Goal: Information Seeking & Learning: Find specific fact

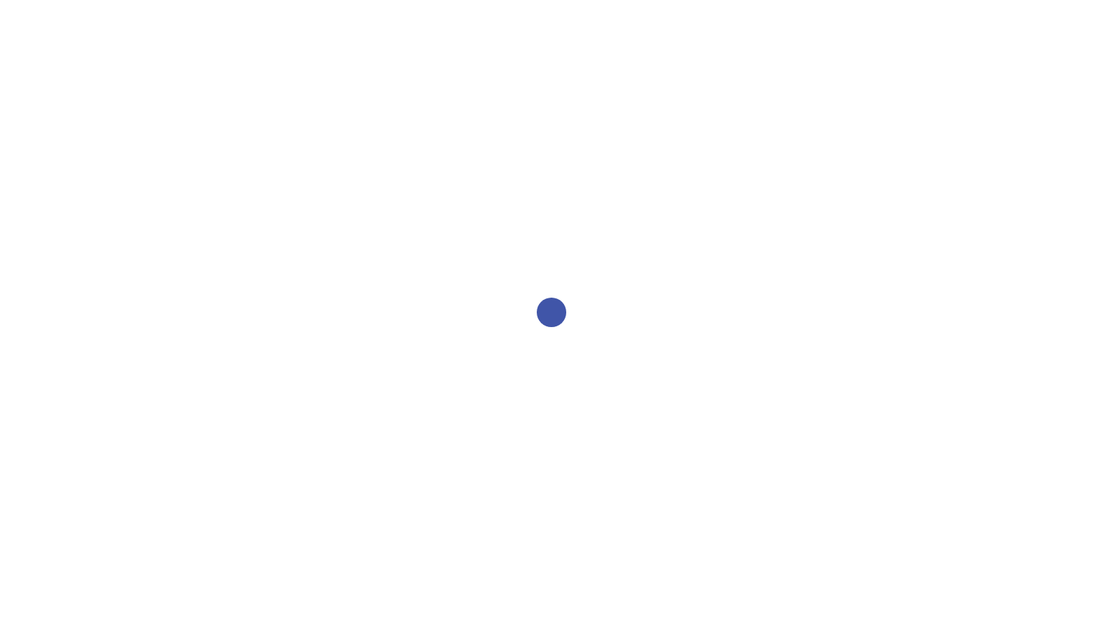
select select "2bed604d-1099-4043-b1bc-2365e8740244"
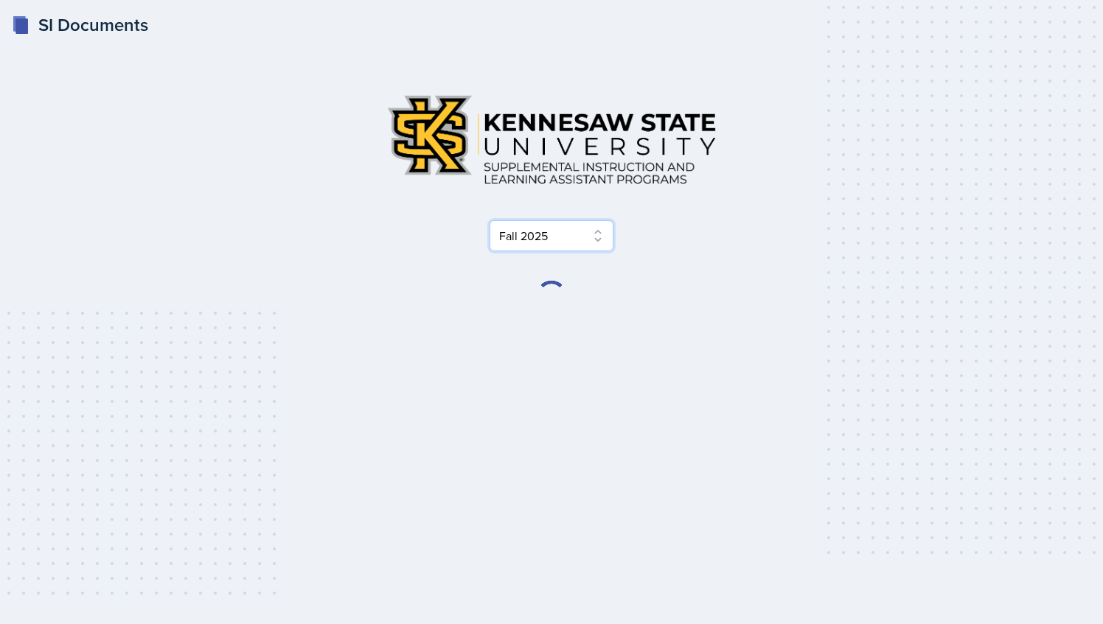
click at [546, 245] on select "Select Semester Fall 2025 Summer 2025 Spring 2025 Fall 2024 Summer 2024 Spring …" at bounding box center [552, 235] width 124 height 31
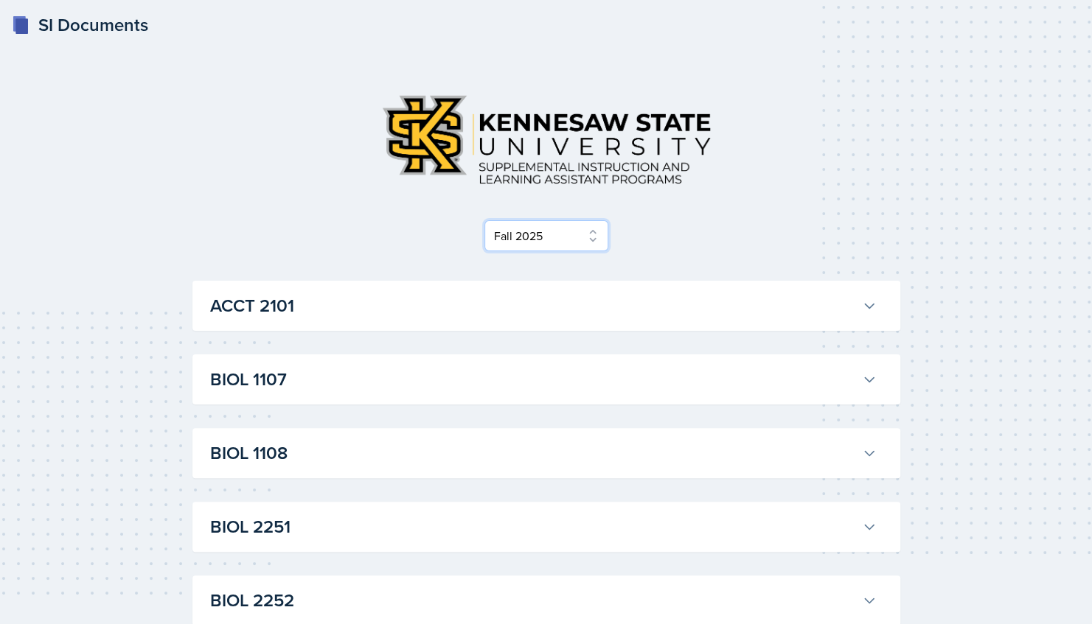
click at [484, 220] on select "Select Semester Fall 2025 Summer 2025 Spring 2025 Fall 2024 Summer 2024 Spring …" at bounding box center [546, 235] width 124 height 31
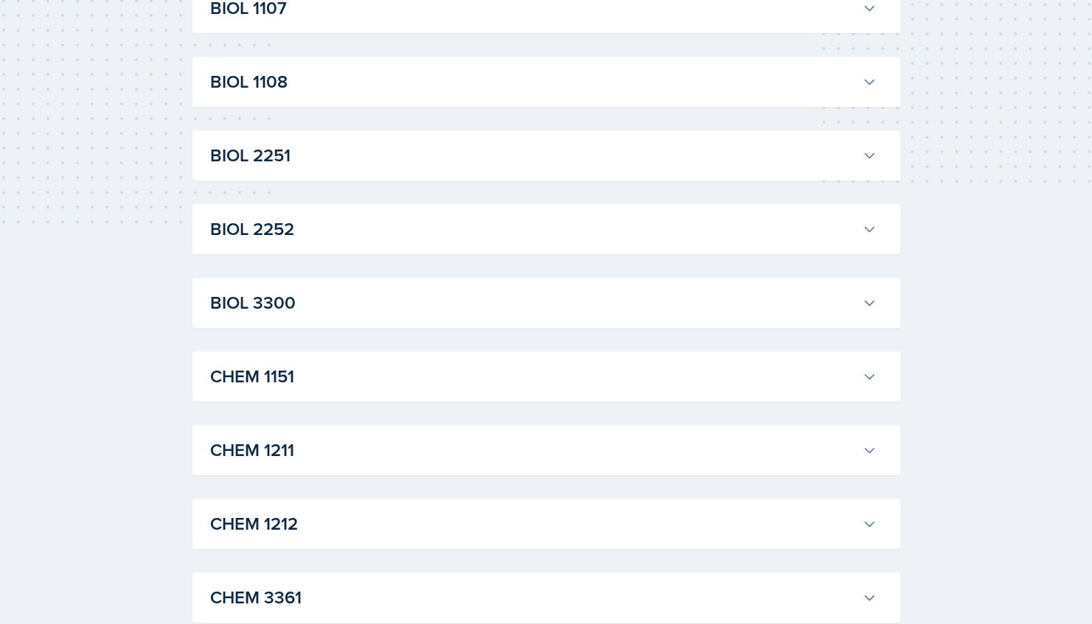
scroll to position [450, 0]
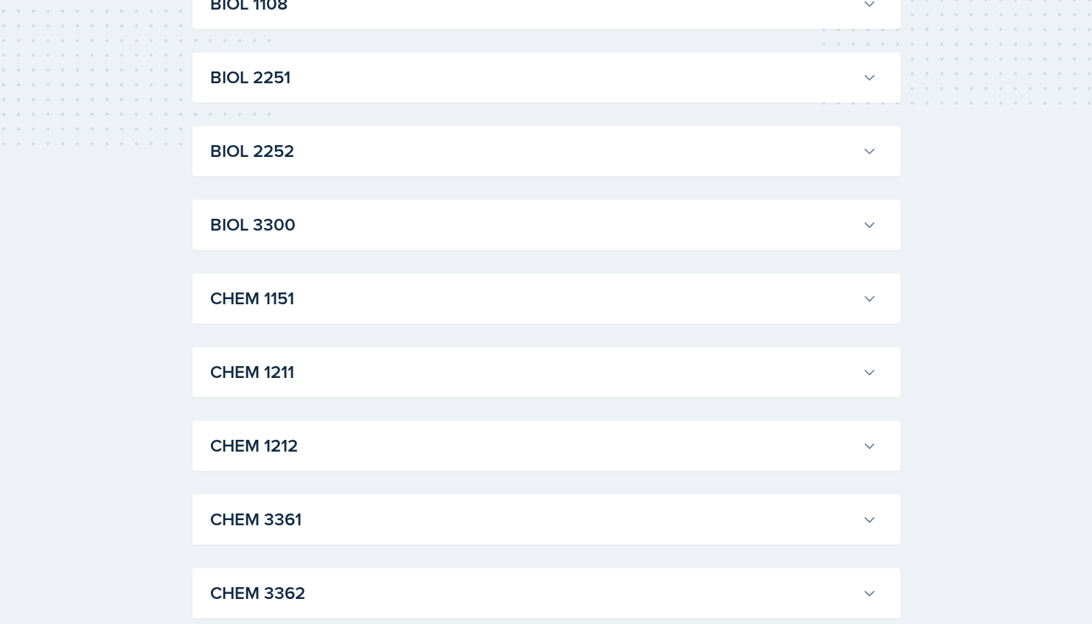
click at [383, 223] on h3 "BIOL 3300" at bounding box center [533, 225] width 646 height 27
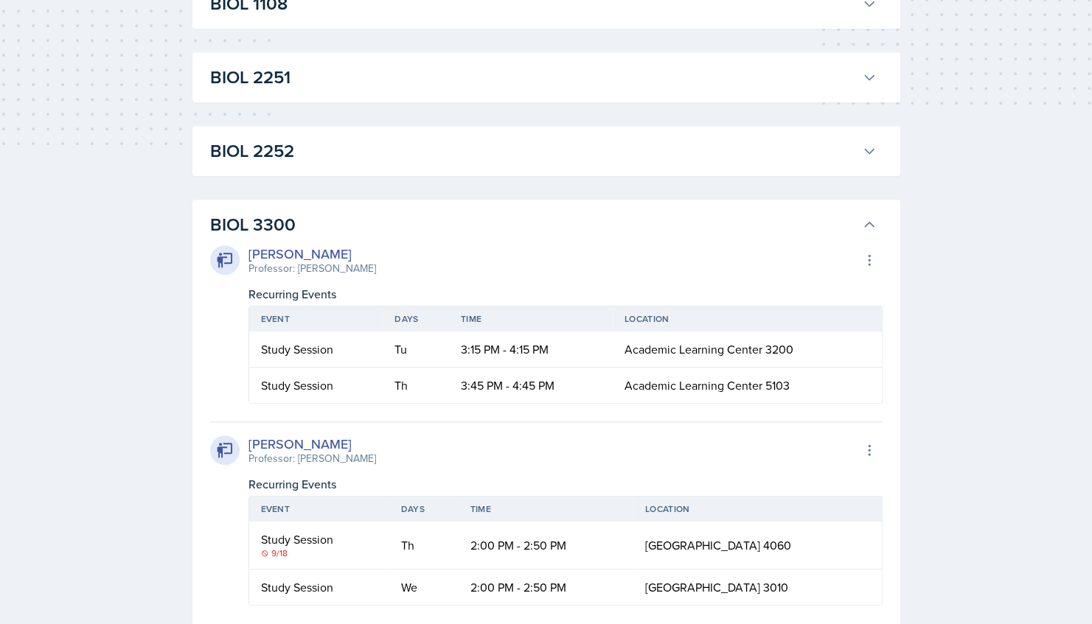
click at [383, 223] on h3 "BIOL 3300" at bounding box center [533, 225] width 646 height 27
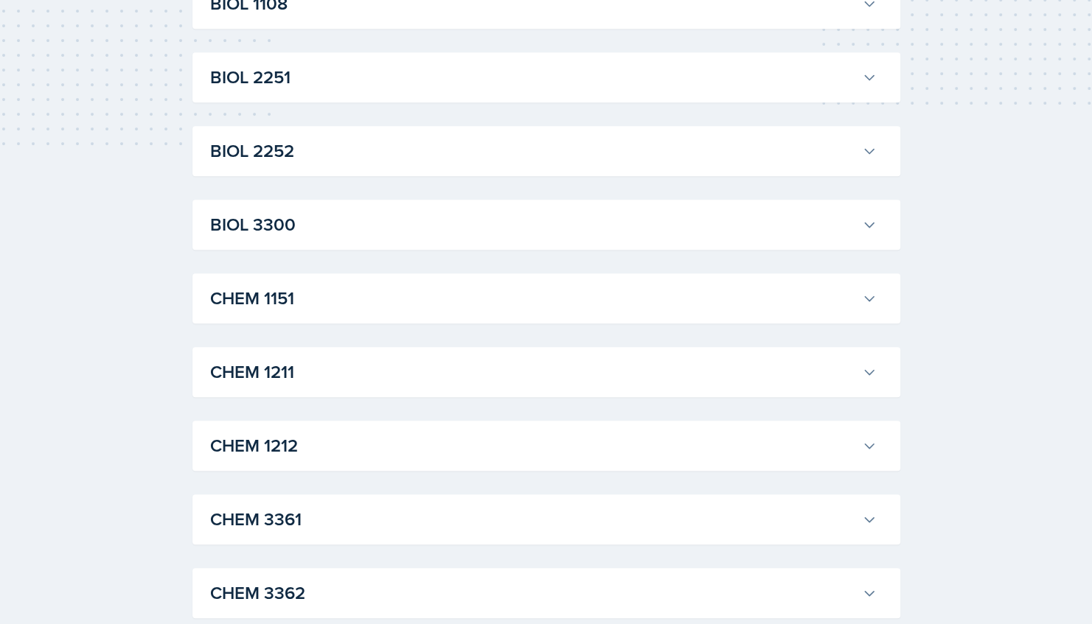
click at [340, 300] on h3 "CHEM 1151" at bounding box center [533, 298] width 646 height 27
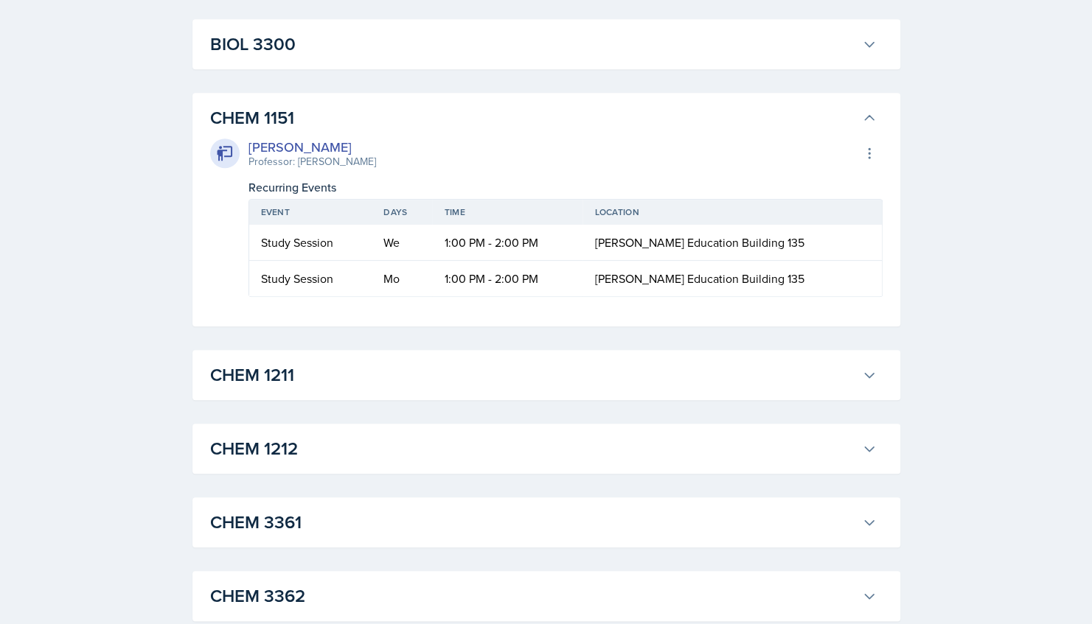
scroll to position [633, 0]
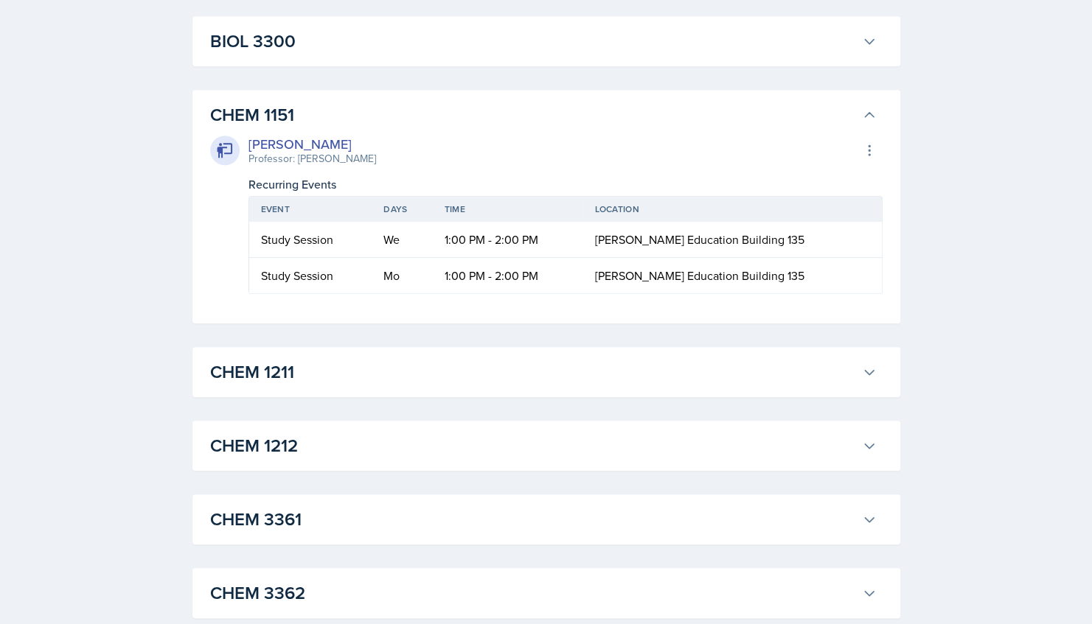
click at [340, 105] on h3 "CHEM 1151" at bounding box center [533, 115] width 646 height 27
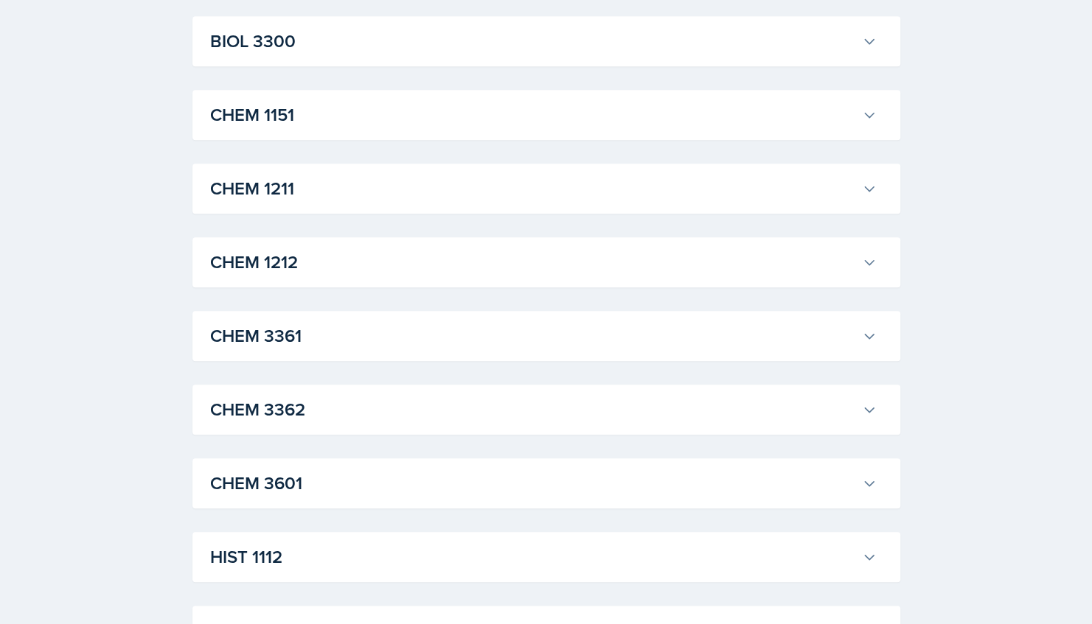
click at [340, 105] on h3 "CHEM 1151" at bounding box center [533, 115] width 646 height 27
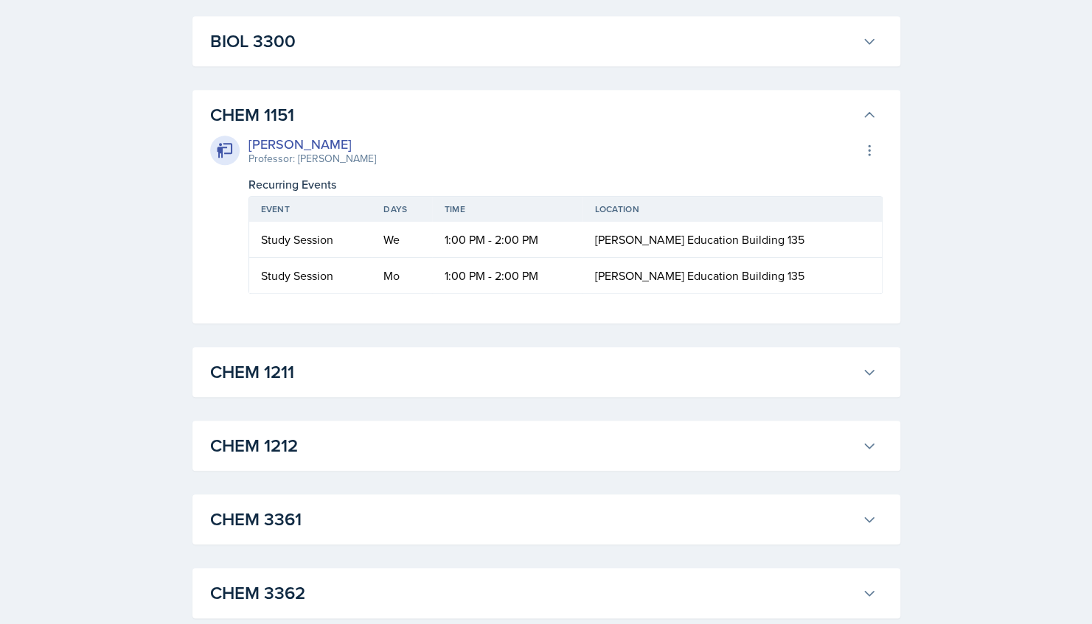
click at [340, 105] on h3 "CHEM 1151" at bounding box center [533, 115] width 646 height 27
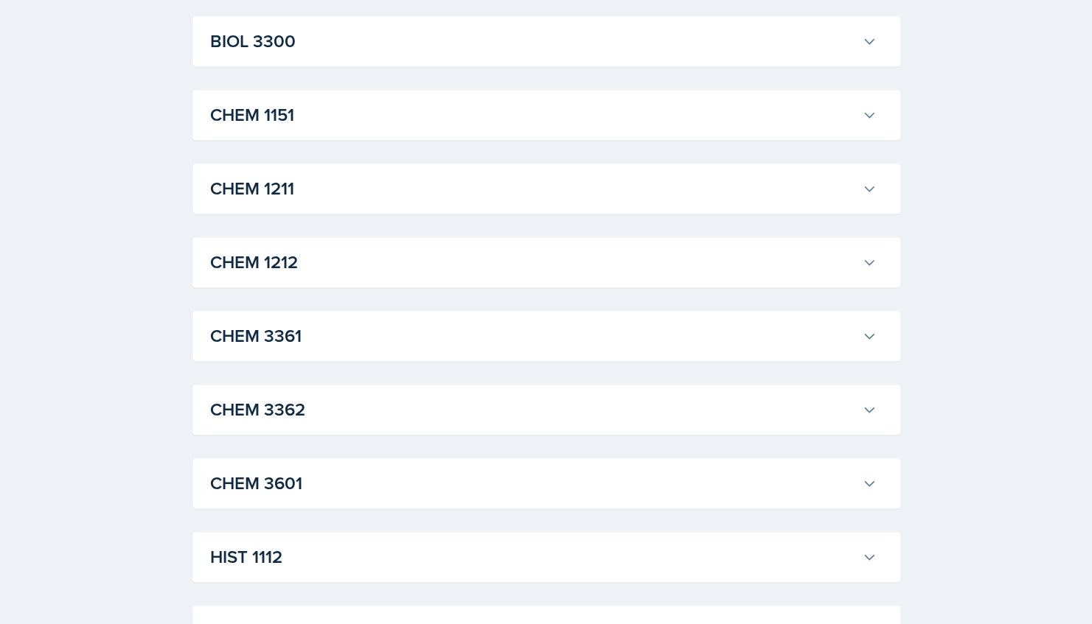
click at [330, 201] on h3 "CHEM 1211" at bounding box center [533, 188] width 646 height 27
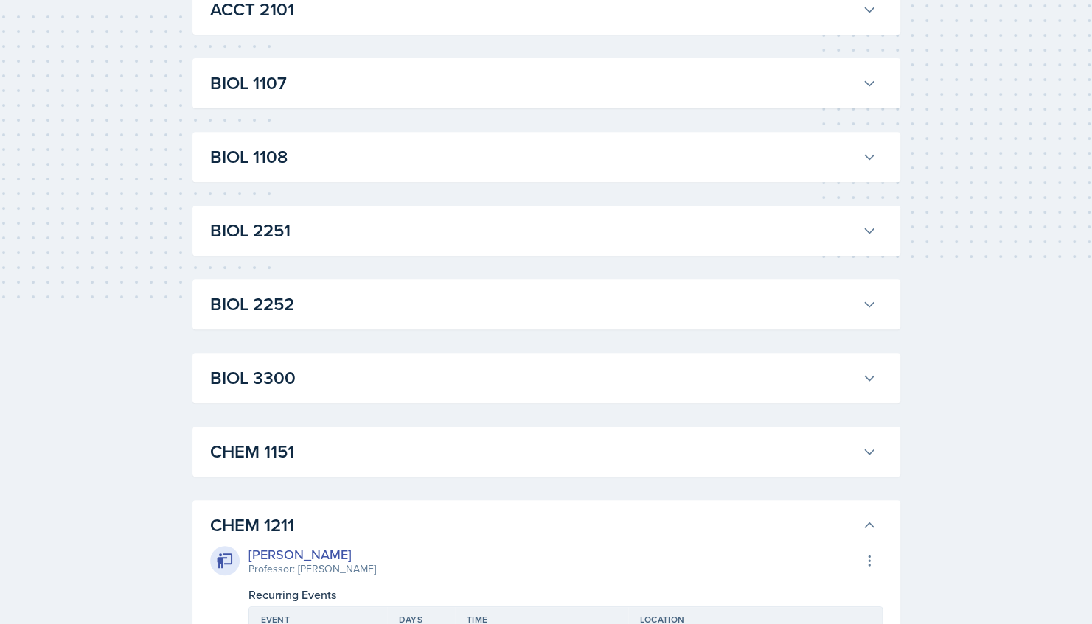
scroll to position [0, 0]
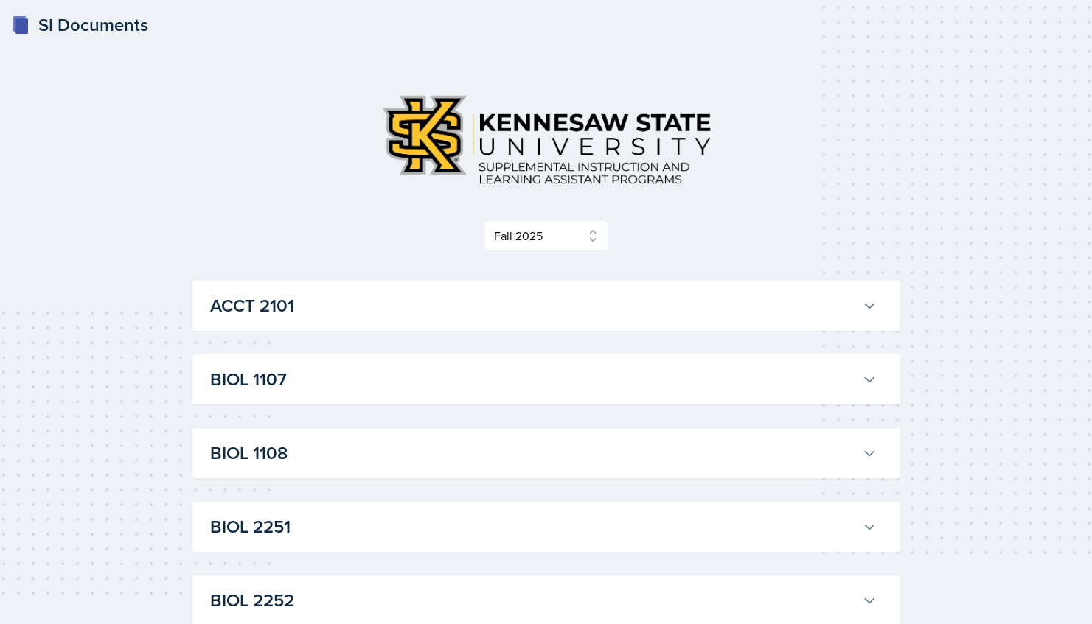
click at [425, 304] on h3 "ACCT 2101" at bounding box center [533, 306] width 646 height 27
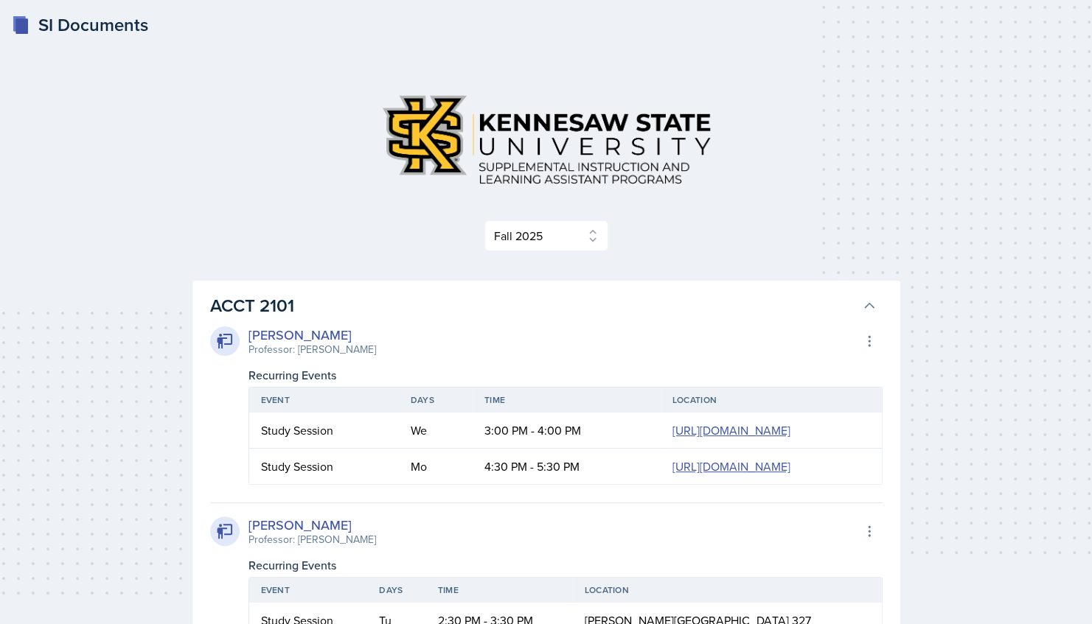
click at [321, 299] on h3 "ACCT 2101" at bounding box center [533, 306] width 646 height 27
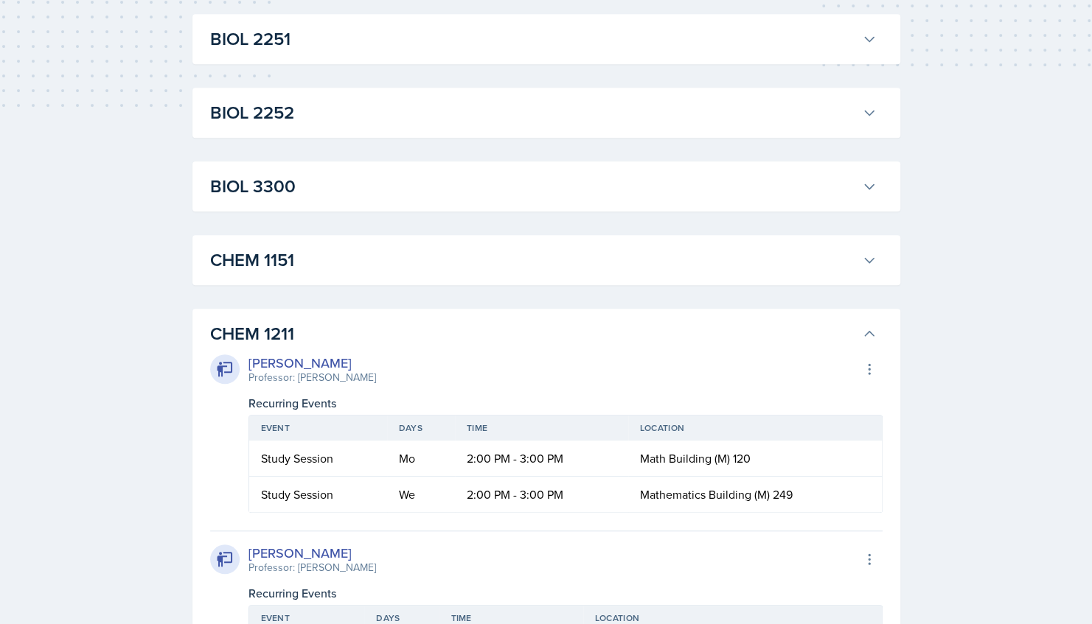
scroll to position [664, 0]
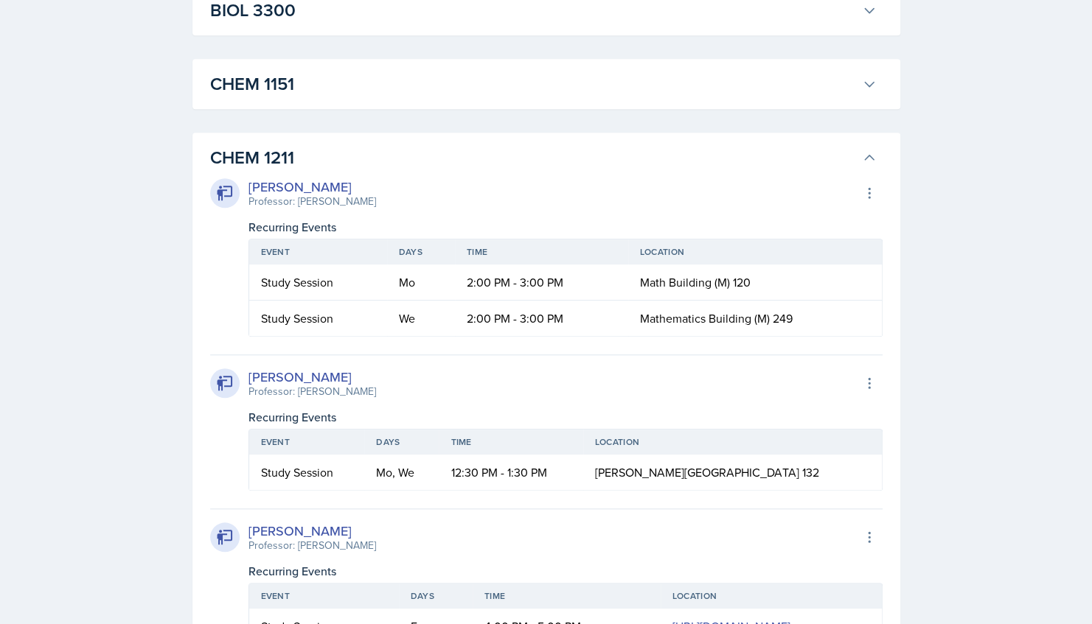
click at [405, 154] on h3 "CHEM 1211" at bounding box center [533, 157] width 646 height 27
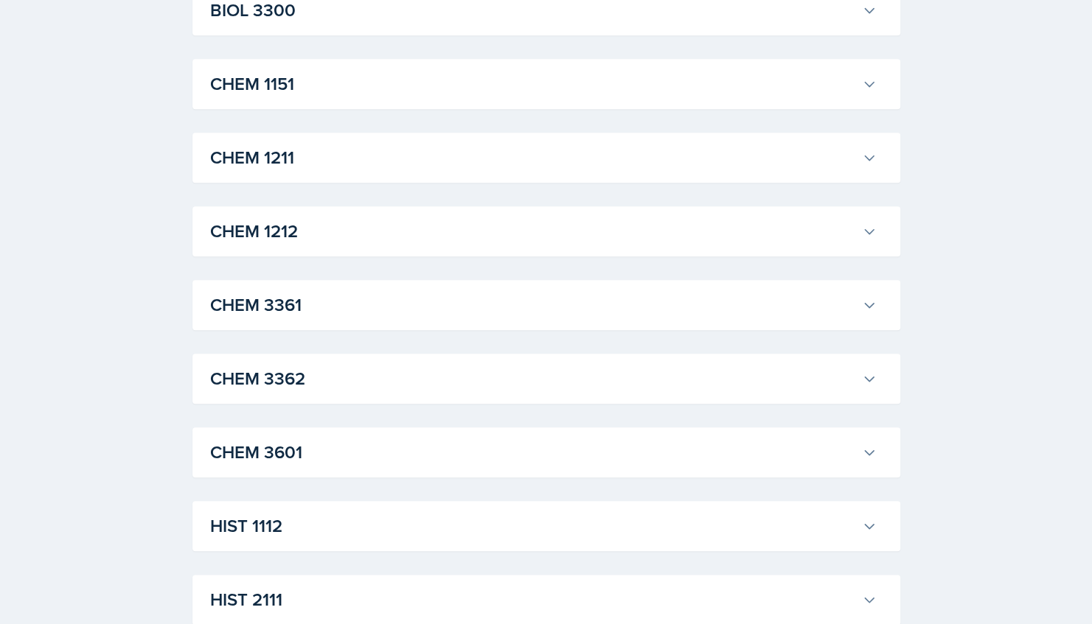
scroll to position [887, 0]
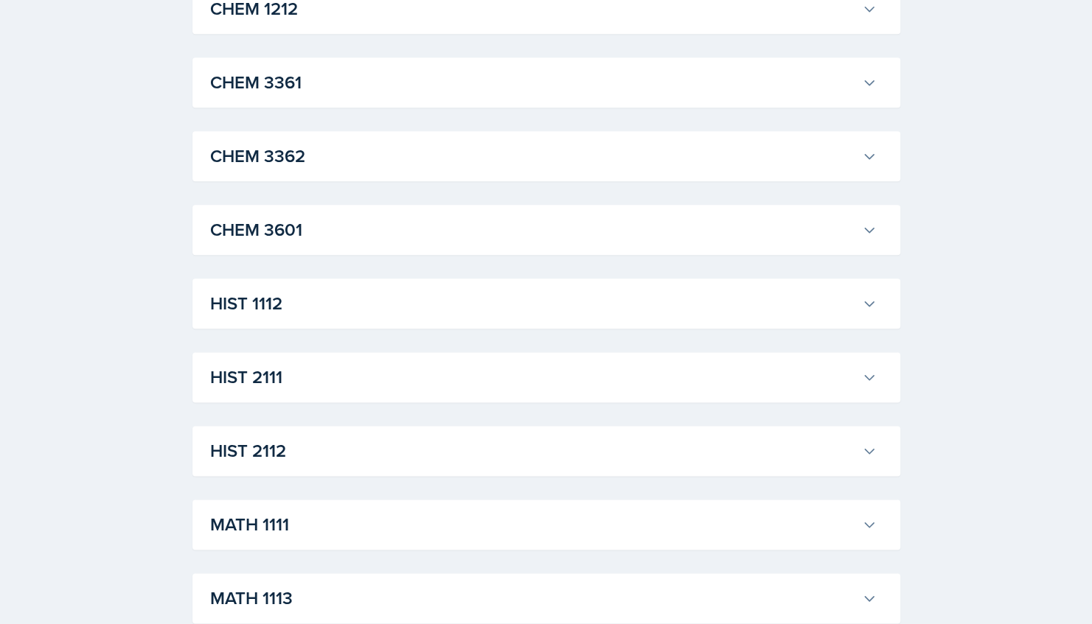
click at [391, 246] on div "CHEM 3601 [PERSON_NAME] Professor: [PERSON_NAME] Export to Google Calendar Recu…" at bounding box center [546, 230] width 708 height 50
click at [372, 226] on h3 "CHEM 3601" at bounding box center [533, 230] width 646 height 27
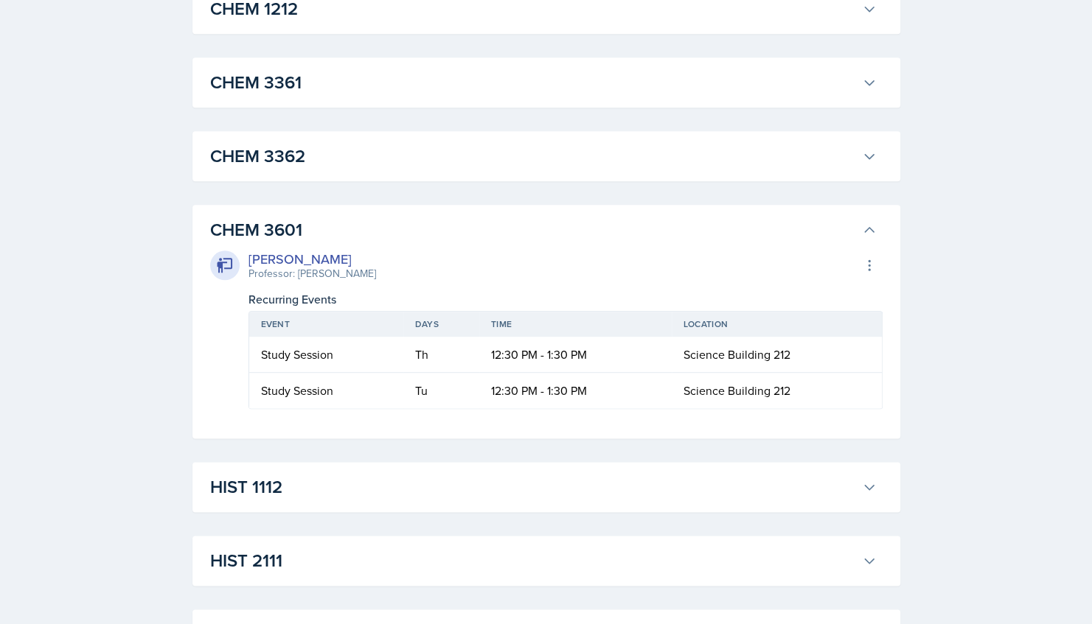
click at [372, 226] on h3 "CHEM 3601" at bounding box center [533, 230] width 646 height 27
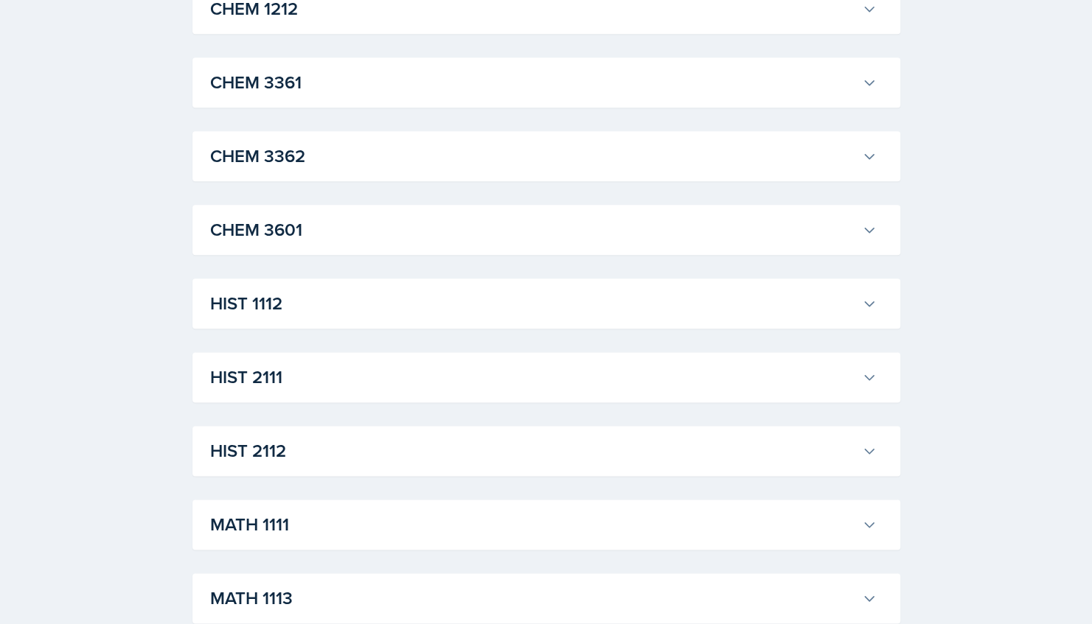
click at [373, 173] on div "CHEM 3362 [PERSON_NAME] Professor: [PERSON_NAME] Export to Google Calendar Recu…" at bounding box center [546, 156] width 708 height 50
click at [301, 161] on h3 "CHEM 3362" at bounding box center [533, 156] width 646 height 27
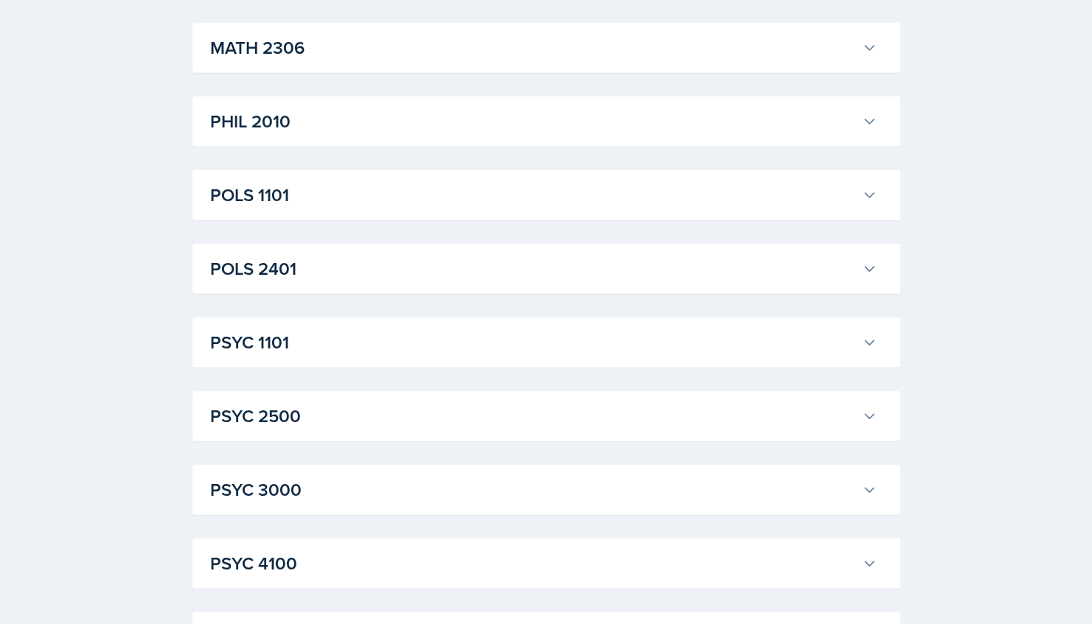
scroll to position [2195, 0]
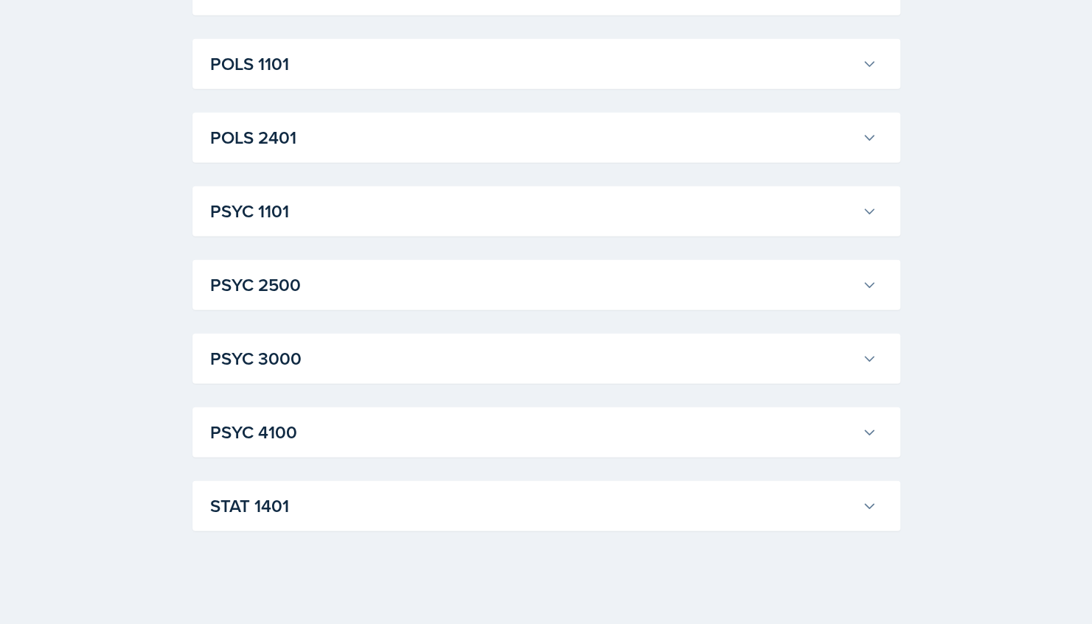
click at [317, 518] on h3 "STAT 1401" at bounding box center [533, 506] width 646 height 27
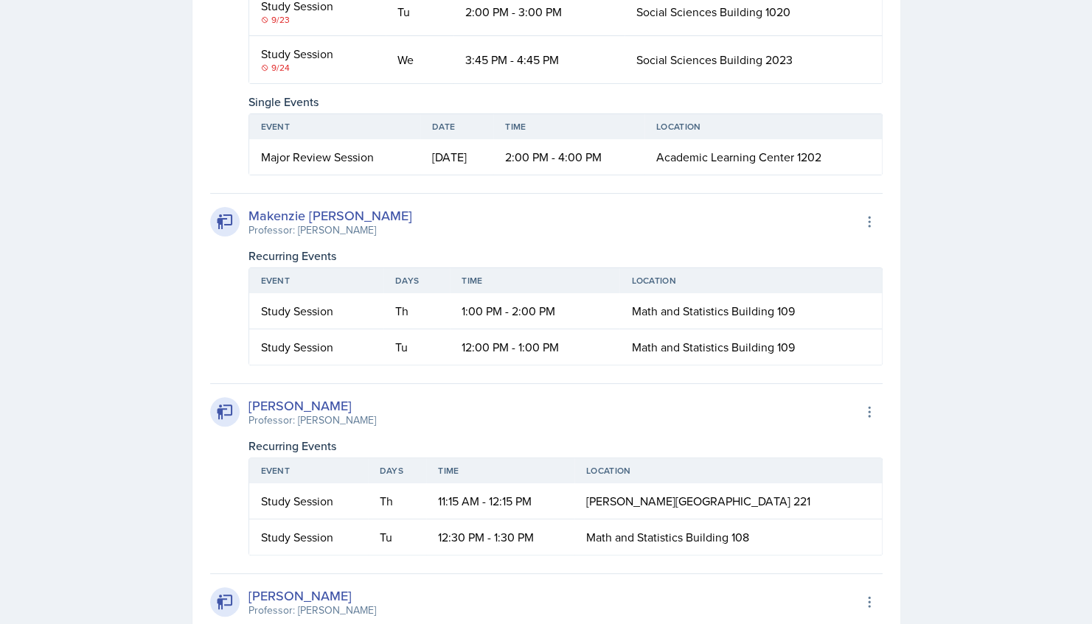
scroll to position [3387, 0]
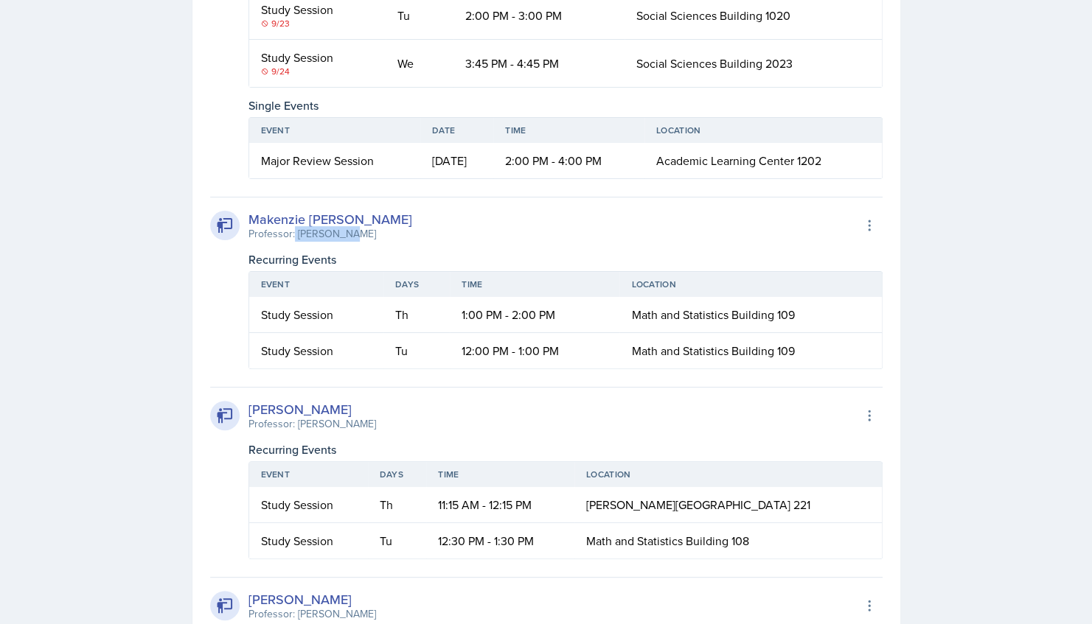
drag, startPoint x: 293, startPoint y: 230, endPoint x: 349, endPoint y: 234, distance: 56.2
click at [349, 234] on div "Professor: [PERSON_NAME]" at bounding box center [330, 233] width 164 height 15
drag, startPoint x: 349, startPoint y: 234, endPoint x: 276, endPoint y: 229, distance: 73.1
click at [276, 229] on div "Professor: [PERSON_NAME]" at bounding box center [330, 233] width 164 height 15
drag, startPoint x: 249, startPoint y: 230, endPoint x: 358, endPoint y: 223, distance: 109.3
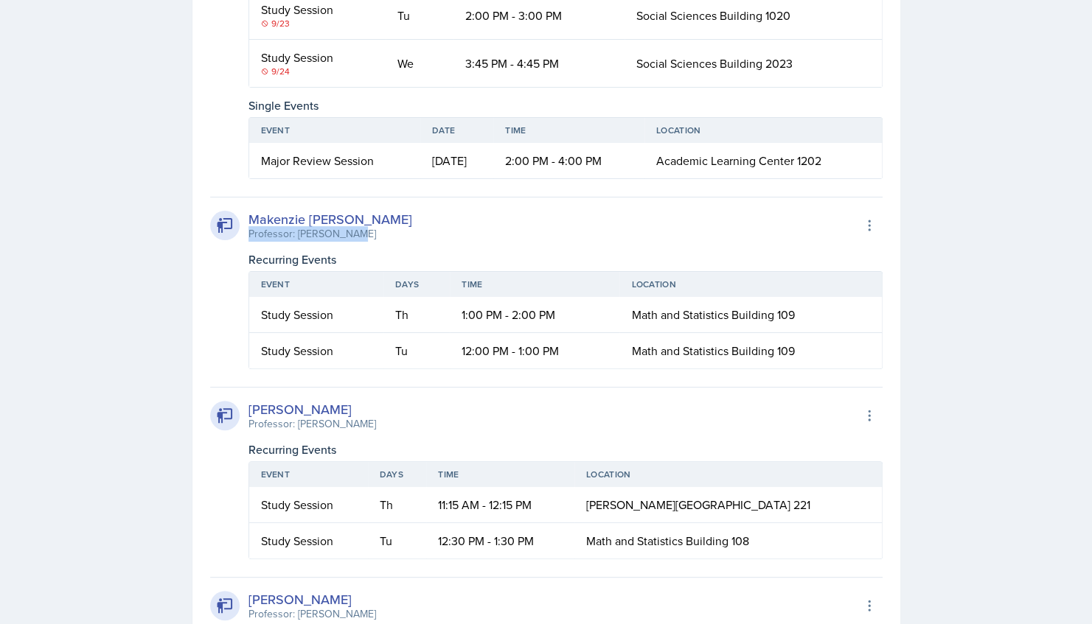
click at [358, 226] on div "Professor: [PERSON_NAME]" at bounding box center [330, 233] width 164 height 15
copy div "Professor: [PERSON_NAME]"
click at [467, 241] on div "[PERSON_NAME] Professor: [PERSON_NAME] Export to Google Calendar Recurring Even…" at bounding box center [546, 283] width 672 height 173
drag, startPoint x: 245, startPoint y: 206, endPoint x: 392, endPoint y: 212, distance: 147.6
click at [392, 212] on div "Makenzie [PERSON_NAME] Professor: [PERSON_NAME] Export to Google Calendar" at bounding box center [546, 225] width 672 height 32
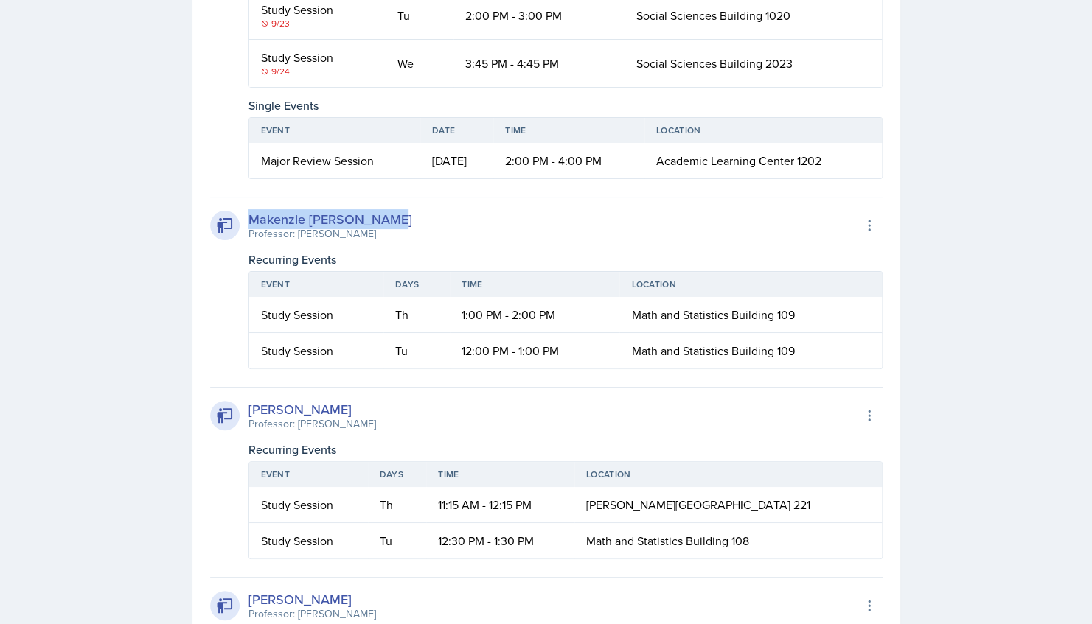
copy div "Makenzie [PERSON_NAME]"
